Goal: Task Accomplishment & Management: Use online tool/utility

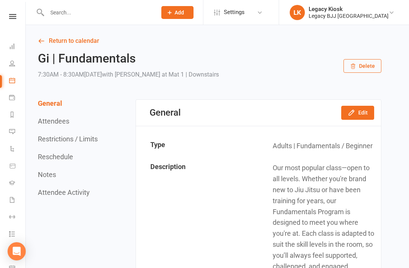
click at [14, 47] on icon at bounding box center [12, 46] width 6 height 6
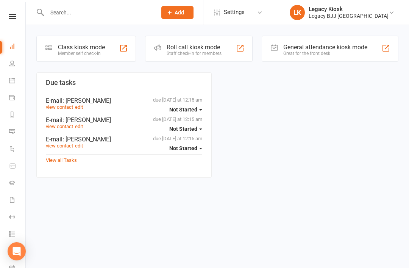
click at [178, 53] on div "Staff check-in for members" at bounding box center [194, 53] width 55 height 5
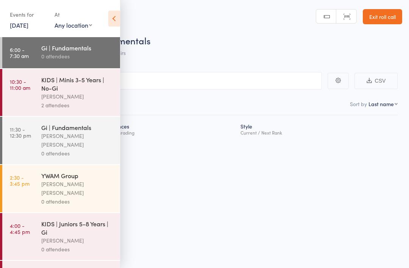
click at [18, 25] on link "13 Oct, 2025" at bounding box center [19, 25] width 19 height 8
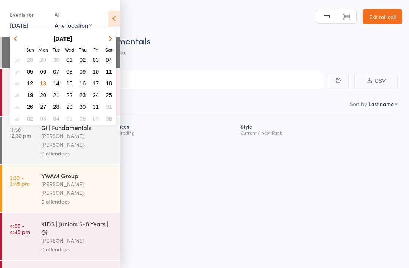
click at [46, 83] on span "13" at bounding box center [43, 83] width 6 height 6
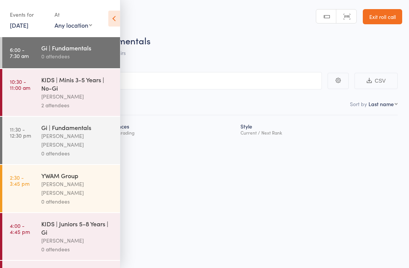
click at [34, 47] on link "6:00 - 7:30 am Gi | Fundamentals 0 attendees" at bounding box center [61, 52] width 118 height 31
click at [109, 17] on icon at bounding box center [114, 19] width 12 height 16
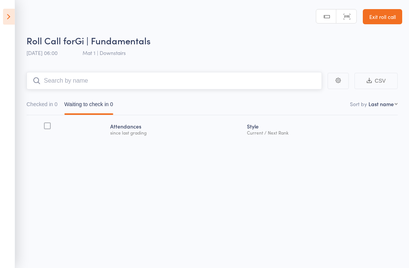
click at [57, 85] on input "search" at bounding box center [173, 80] width 295 height 17
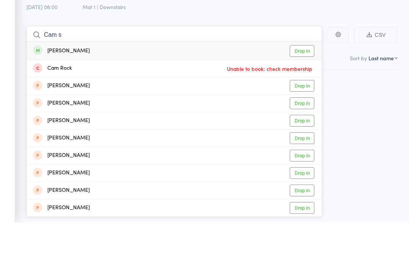
type input "Cam s"
click at [301, 91] on link "Drop in" at bounding box center [302, 97] width 25 height 12
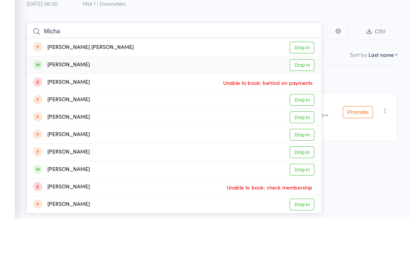
type input "Micha"
click at [295, 108] on link "Drop in" at bounding box center [302, 114] width 25 height 12
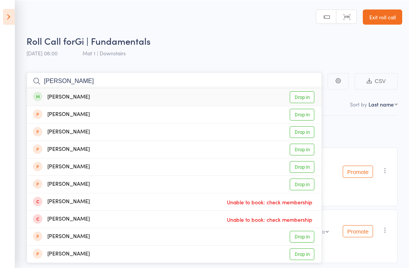
type input "Daniel c"
click at [299, 97] on link "Drop in" at bounding box center [302, 97] width 25 height 12
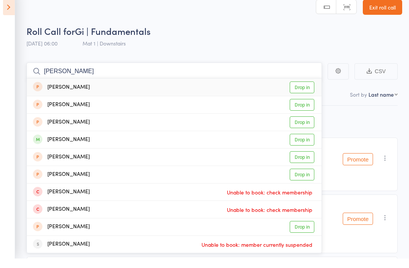
type input "Luke"
click at [302, 91] on link "Drop in" at bounding box center [302, 97] width 25 height 12
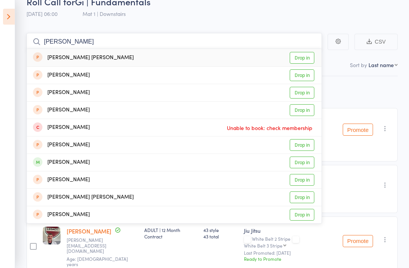
scroll to position [34, 0]
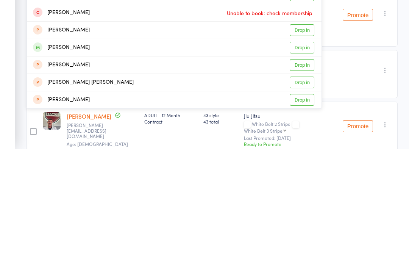
type input "Sarah"
click at [320, 158] on div "Sarah Drovandi Drop in" at bounding box center [174, 166] width 294 height 17
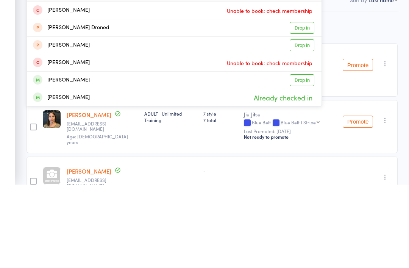
scroll to position [12, 0]
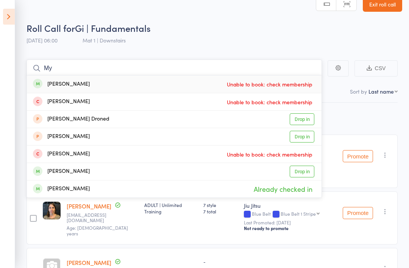
type input "M"
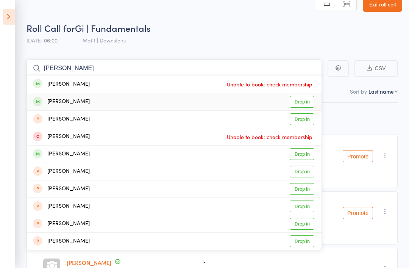
type input "Aaron"
click at [301, 107] on link "Drop in" at bounding box center [302, 102] width 25 height 12
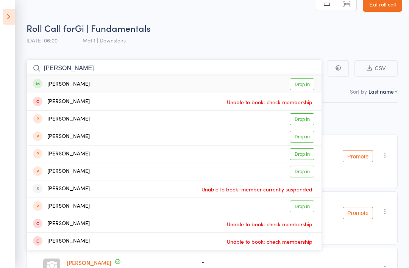
type input "James t"
click at [296, 82] on link "Drop in" at bounding box center [302, 84] width 25 height 12
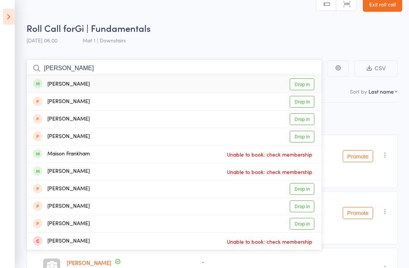
type input "Frank"
click at [305, 84] on link "Drop in" at bounding box center [302, 84] width 25 height 12
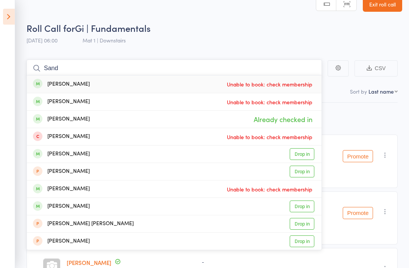
type input "Sand"
click at [64, 103] on div "Maya Sandberg" at bounding box center [61, 101] width 57 height 9
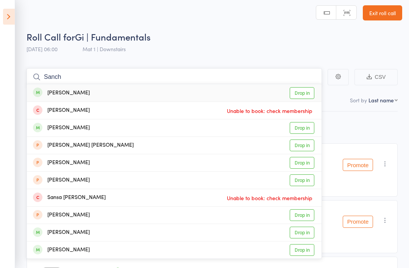
scroll to position [0, 0]
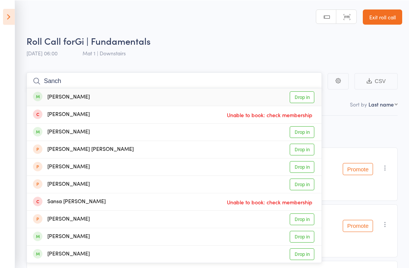
type input "Sanch"
click at [298, 97] on link "Drop in" at bounding box center [302, 97] width 25 height 12
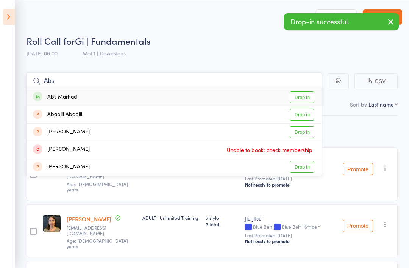
type input "Abs"
click at [302, 95] on link "Drop in" at bounding box center [302, 97] width 25 height 12
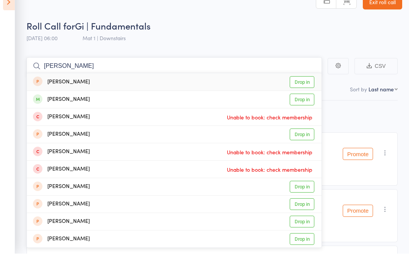
type input "Kyle"
click at [301, 108] on link "Drop in" at bounding box center [302, 114] width 25 height 12
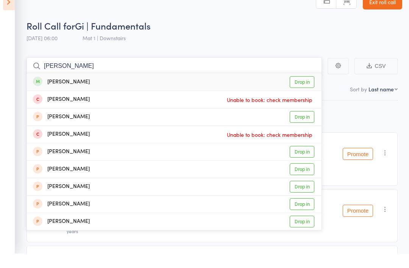
type input "Craig"
click at [310, 91] on link "Drop in" at bounding box center [302, 97] width 25 height 12
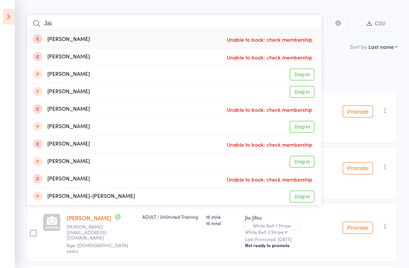
scroll to position [57, 0]
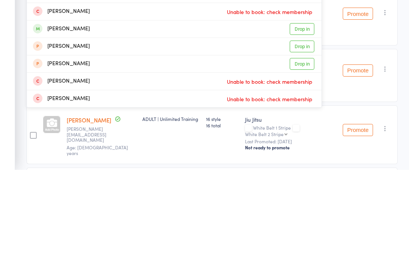
type input "Jay"
click at [306, 121] on link "Drop in" at bounding box center [302, 127] width 25 height 12
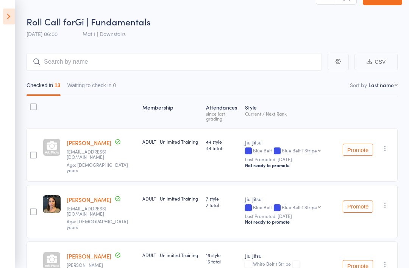
scroll to position [0, 0]
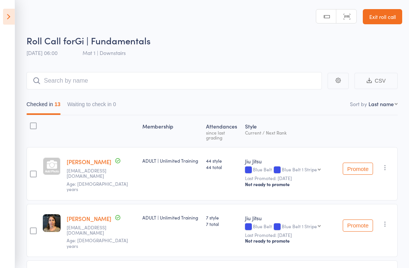
click at [383, 12] on link "Exit roll call" at bounding box center [382, 16] width 39 height 15
